Goal: Task Accomplishment & Management: Complete application form

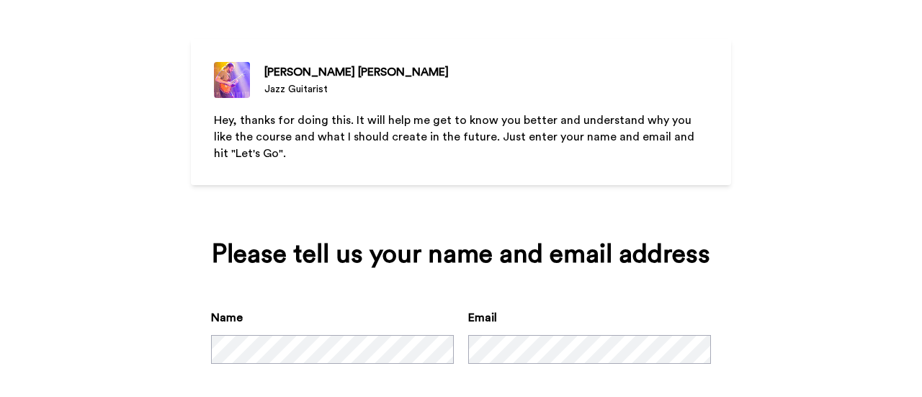
scroll to position [123, 0]
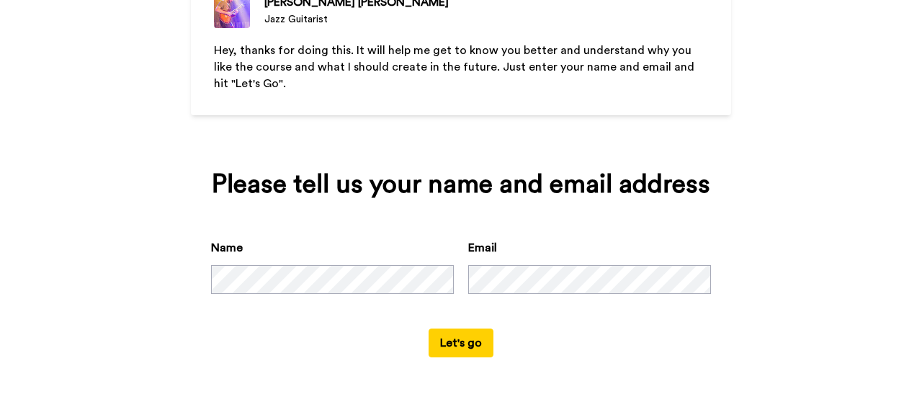
click at [450, 342] on button "Let's go" at bounding box center [461, 343] width 65 height 29
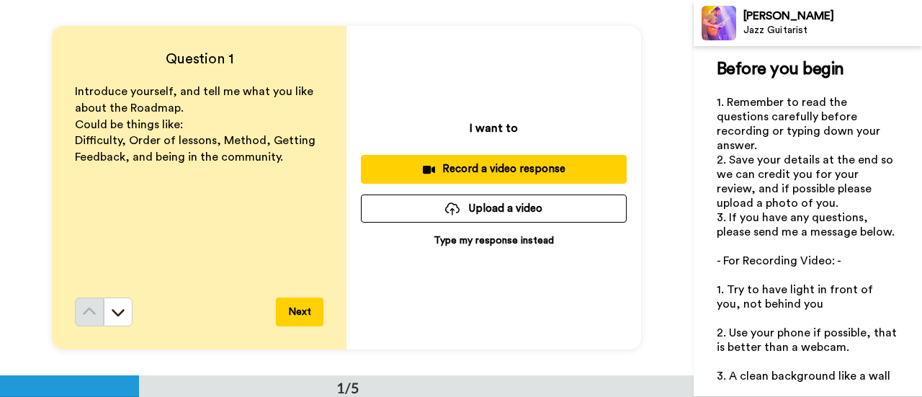
click at [477, 241] on p "Type my response instead" at bounding box center [494, 240] width 120 height 14
